Goal: Information Seeking & Learning: Learn about a topic

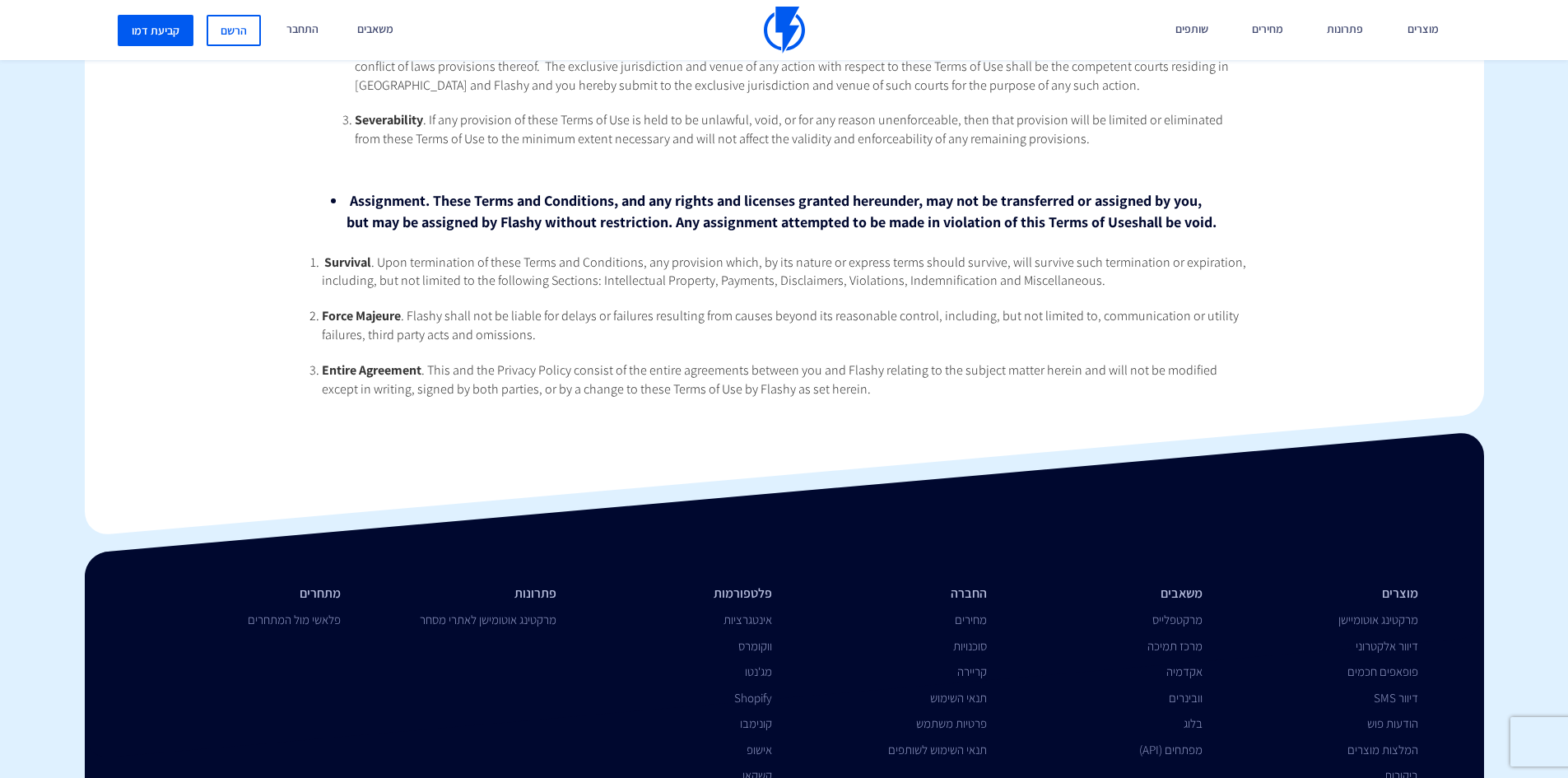
scroll to position [6662, 0]
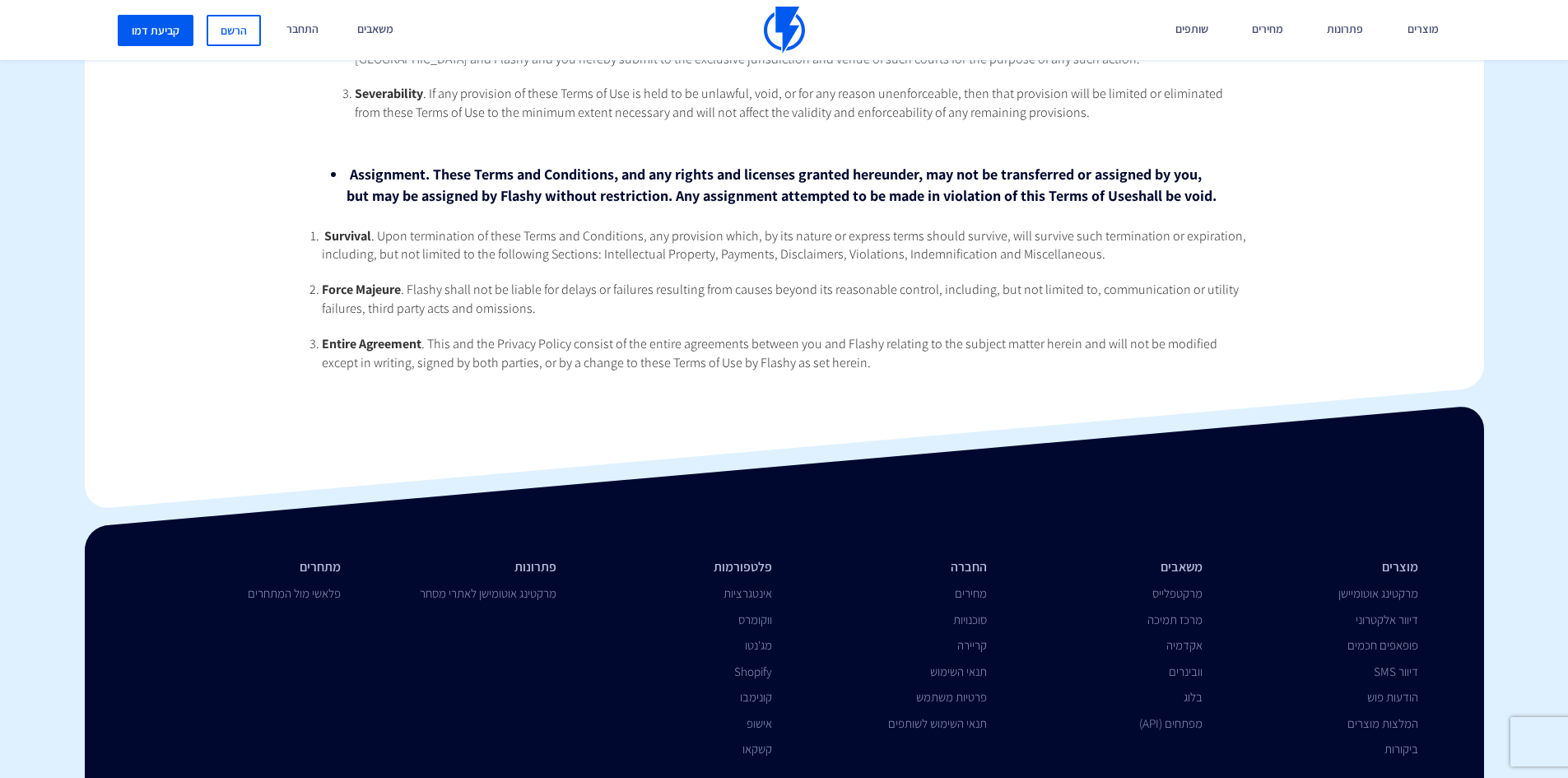
click at [781, 18] on img at bounding box center [784, 30] width 41 height 47
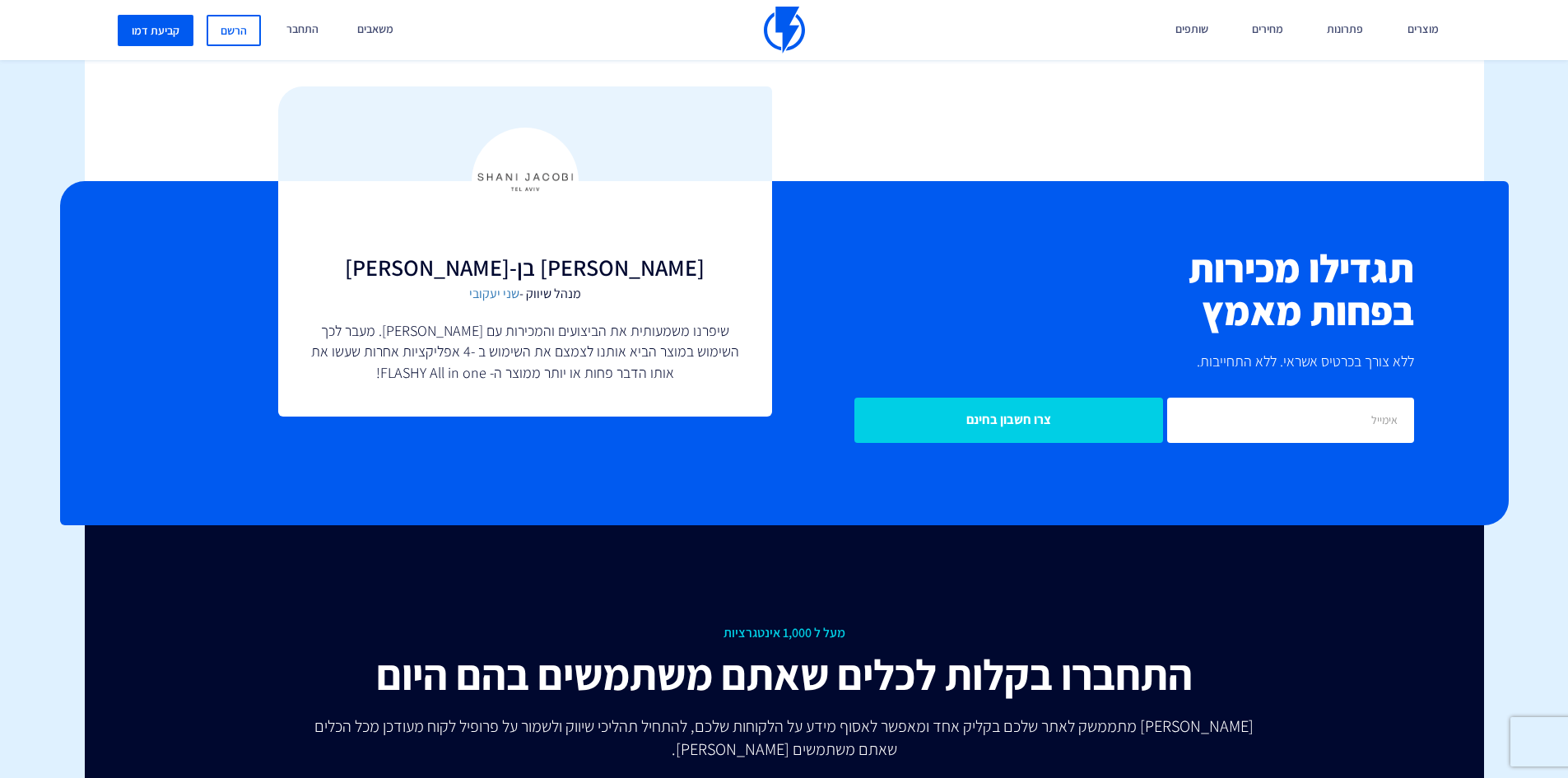
scroll to position [5669, 0]
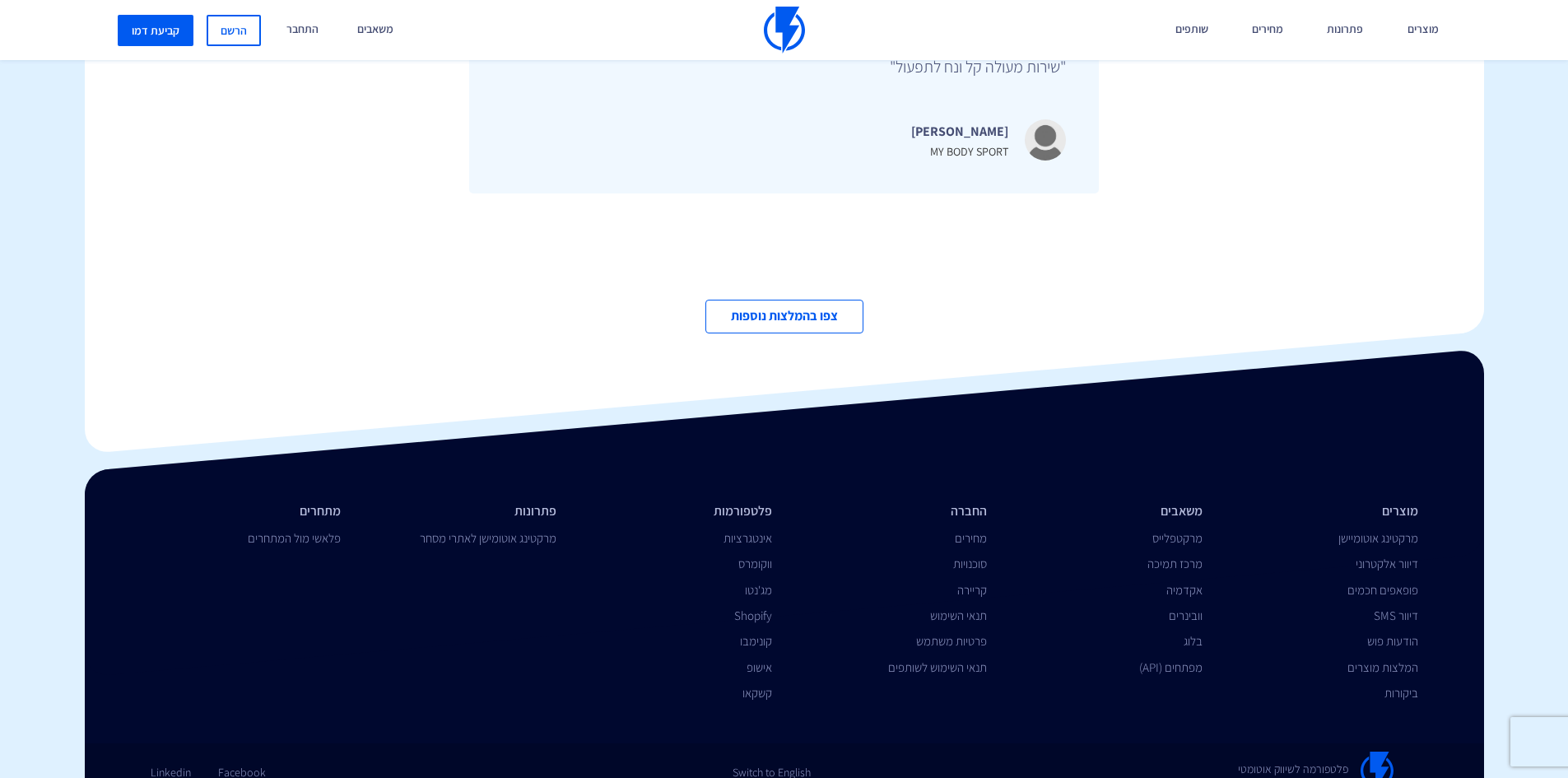
drag, startPoint x: 1169, startPoint y: 235, endPoint x: 1179, endPoint y: 532, distance: 297.2
click at [975, 633] on link "פרטיות משתמש" at bounding box center [951, 640] width 71 height 16
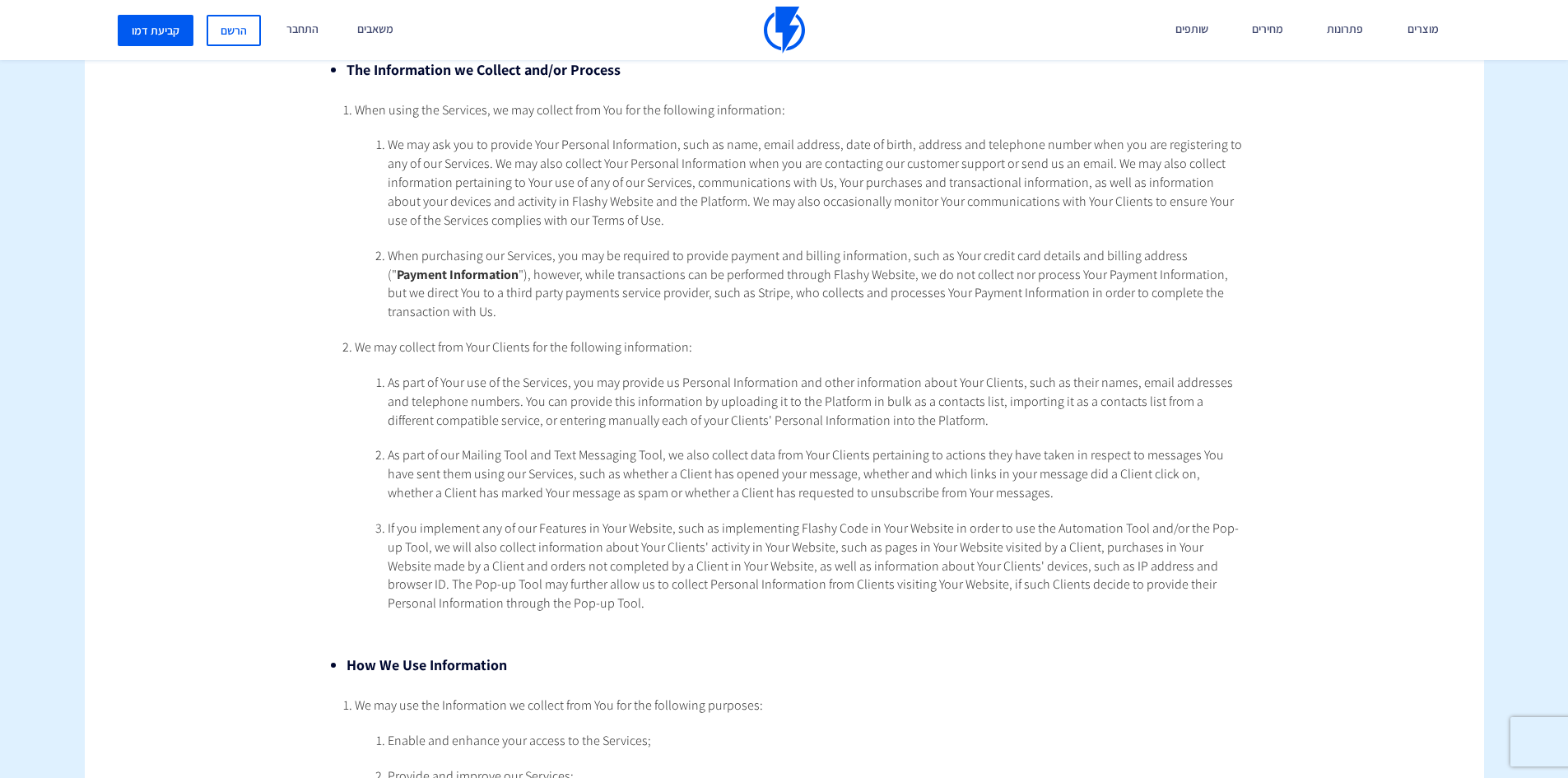
scroll to position [494, 0]
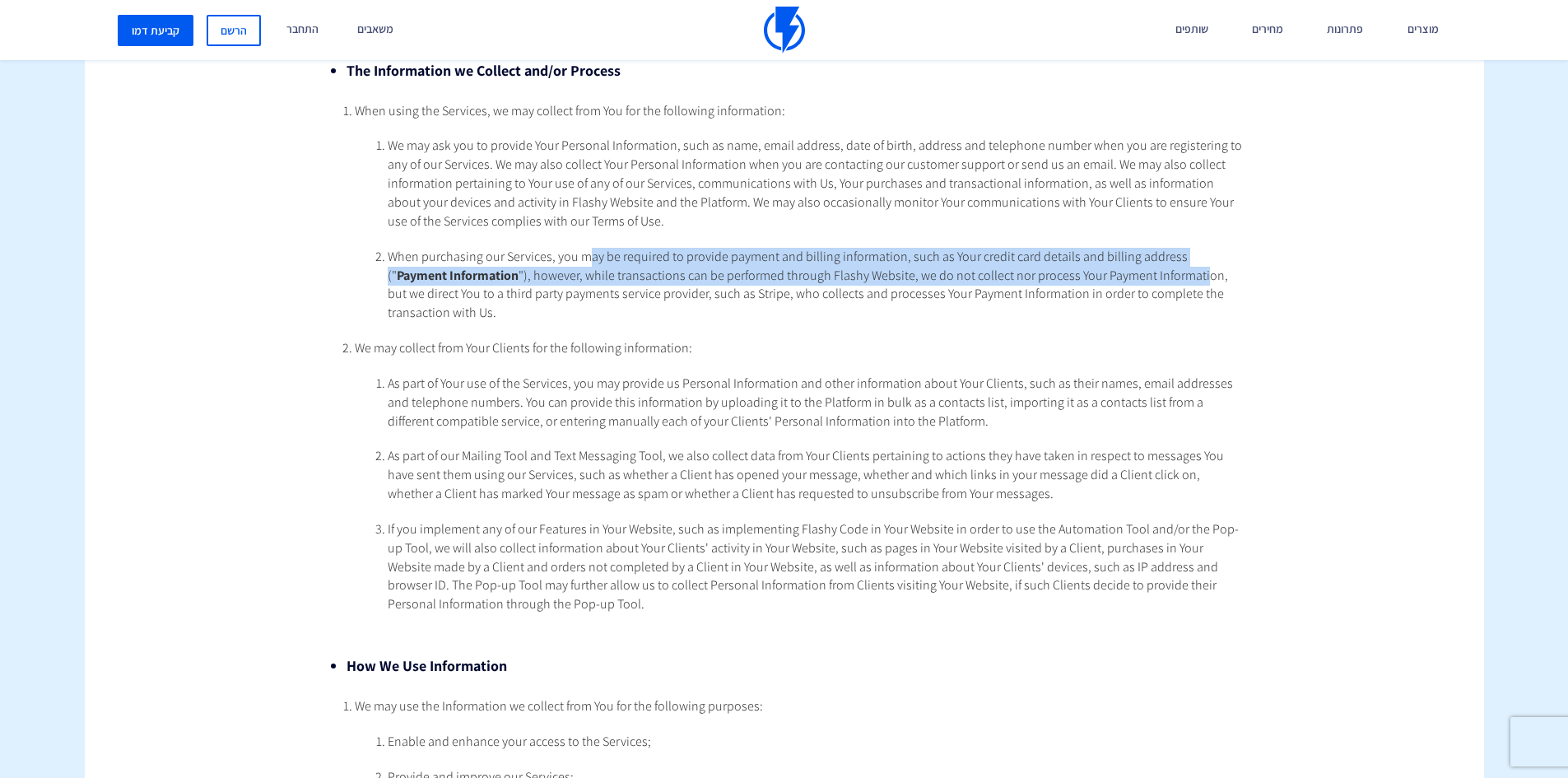
drag, startPoint x: 582, startPoint y: 255, endPoint x: 1134, endPoint y: 267, distance: 552.1
click at [1134, 267] on li "When purchasing our Services, you may be required to provide payment and billin…" at bounding box center [816, 285] width 858 height 75
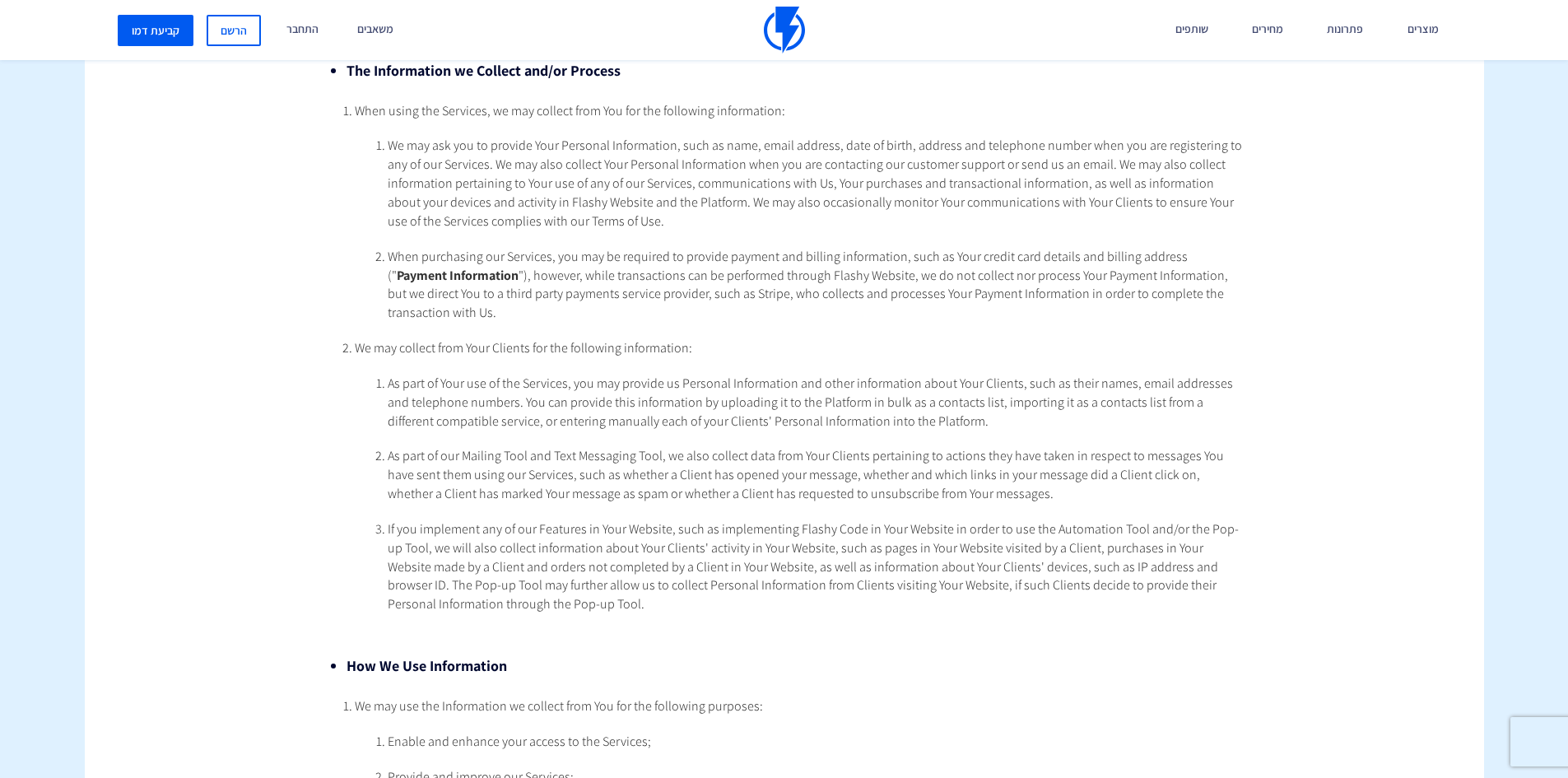
click at [699, 346] on ol "When using the Services, we may collect from You for the following information:…" at bounding box center [784, 359] width 924 height 512
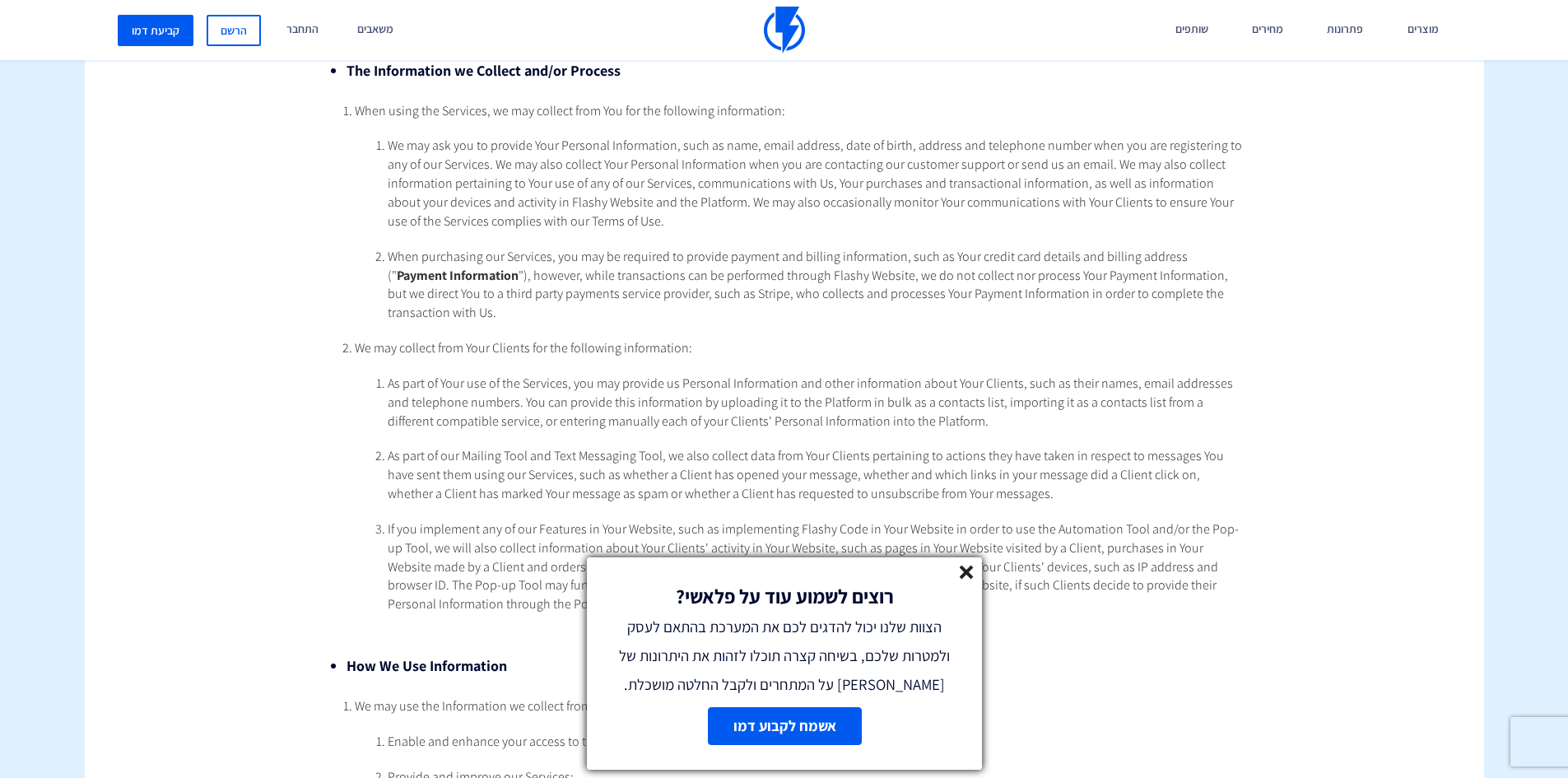
click at [965, 575] on icon at bounding box center [966, 572] width 14 height 14
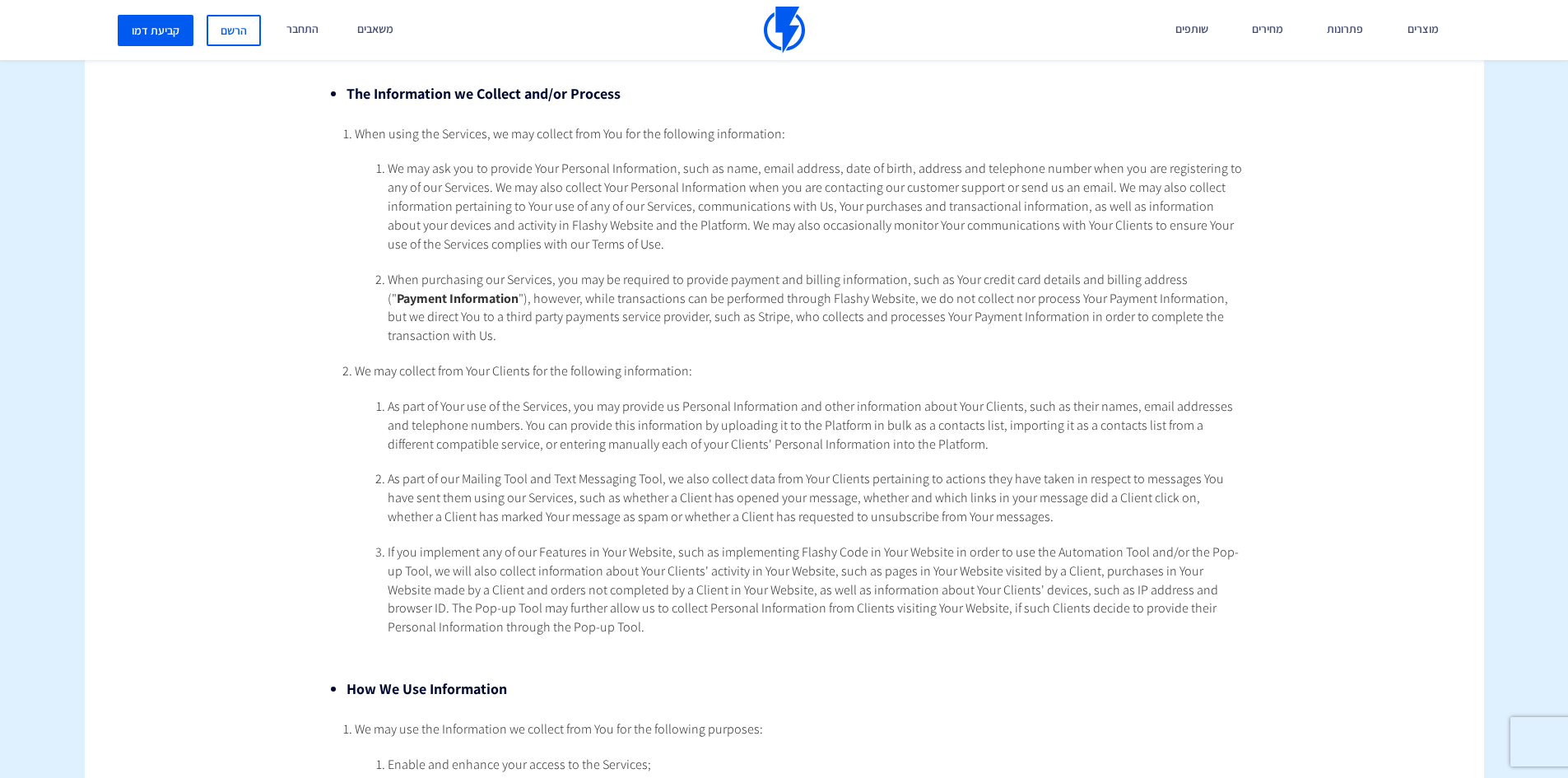
scroll to position [442, 0]
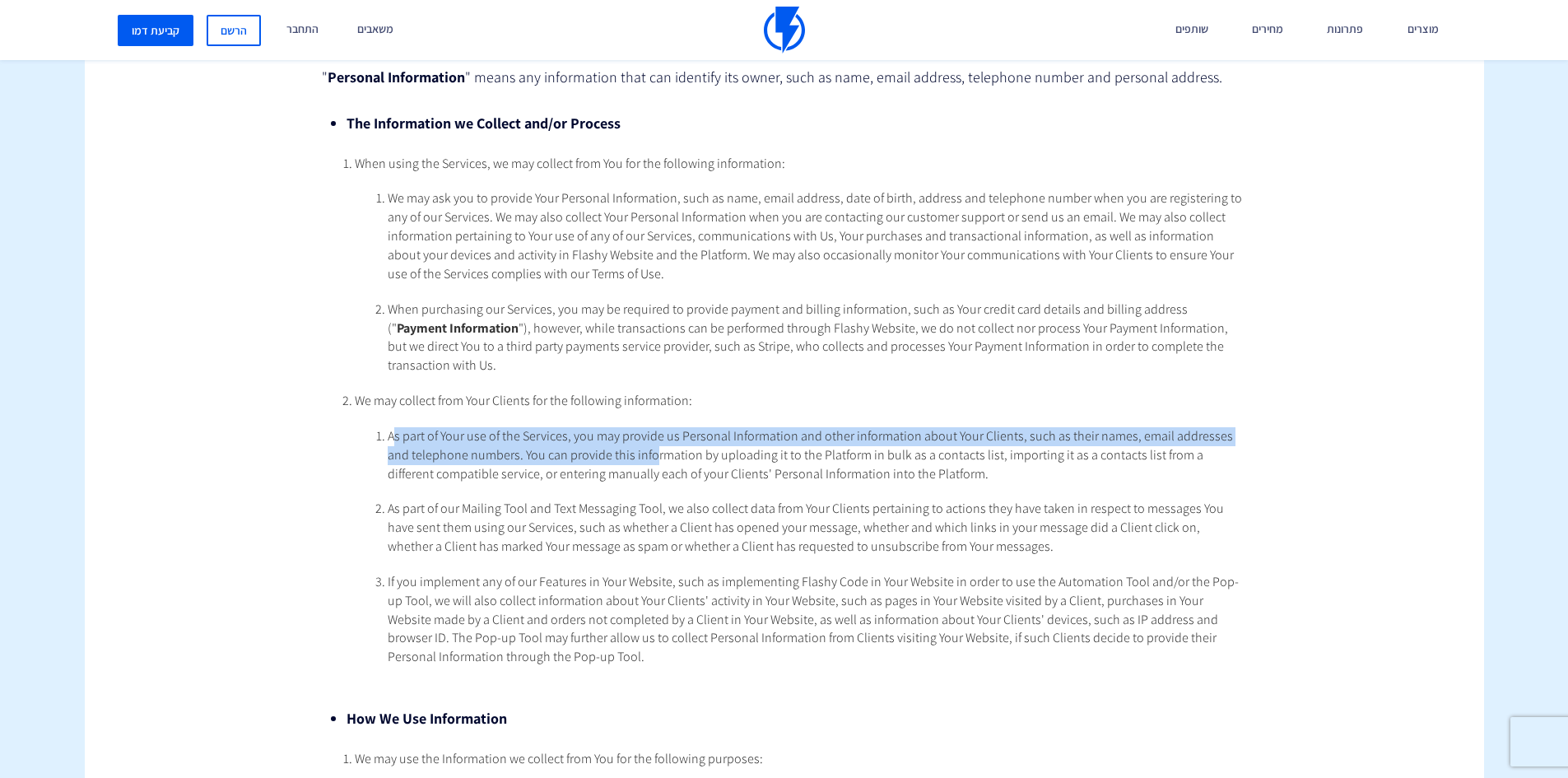
drag, startPoint x: 394, startPoint y: 417, endPoint x: 629, endPoint y: 429, distance: 235.3
click at [629, 429] on span "As part of Your use of the Services, you may provide us Personal Information an…" at bounding box center [810, 455] width 845 height 55
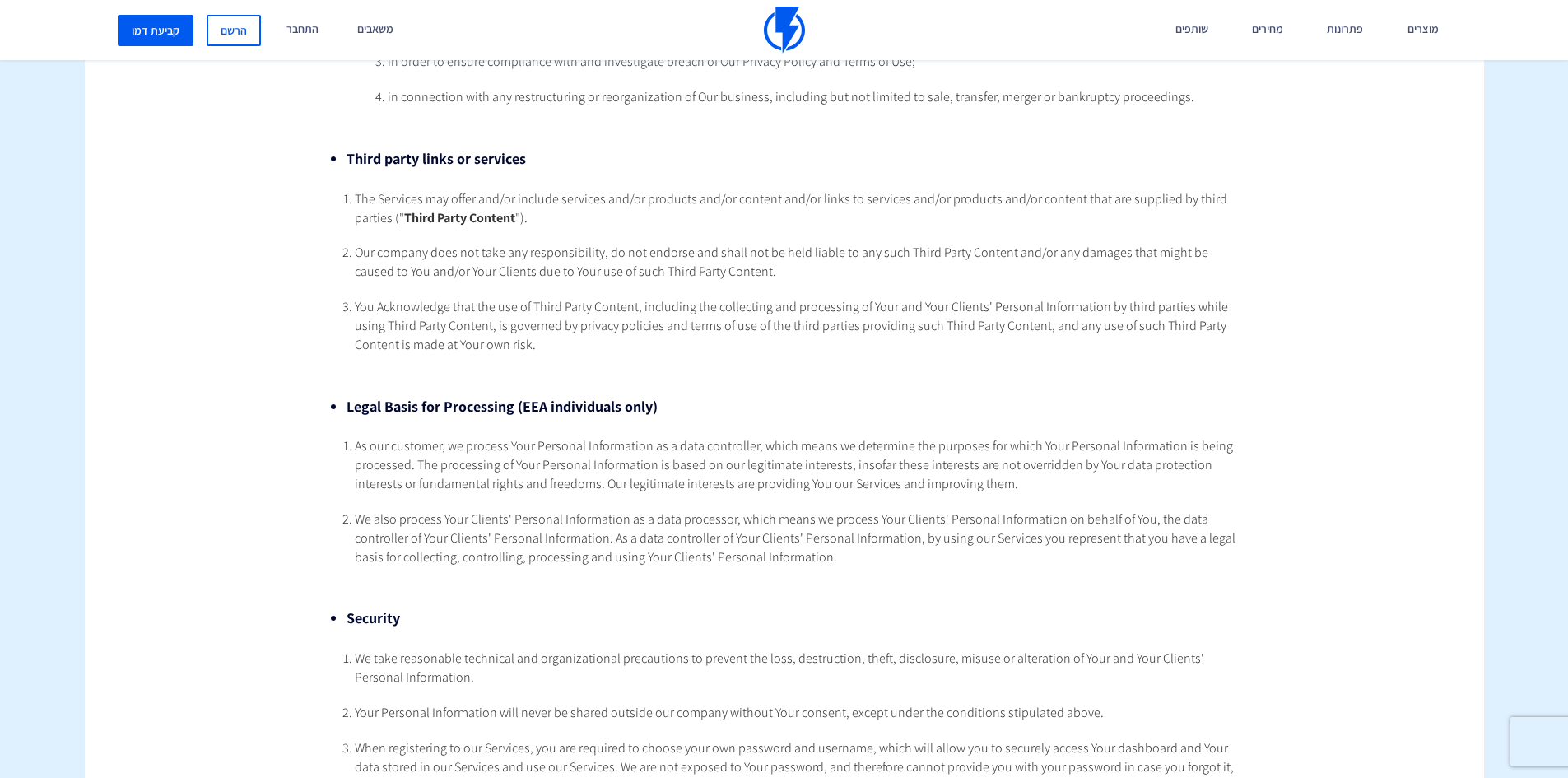
scroll to position [2087, 0]
